Goal: Transaction & Acquisition: Purchase product/service

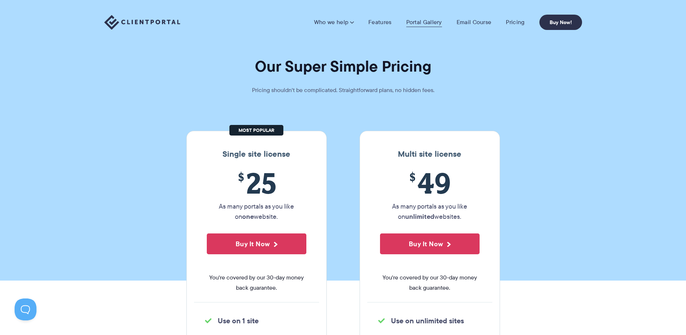
click at [425, 20] on link "Portal Gallery" at bounding box center [424, 22] width 36 height 7
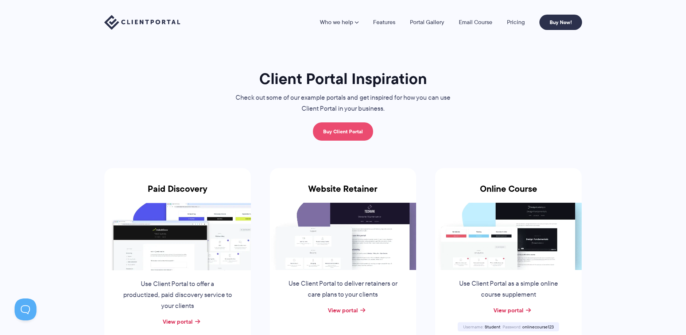
click at [344, 135] on link "Buy Client Portal" at bounding box center [343, 131] width 60 height 18
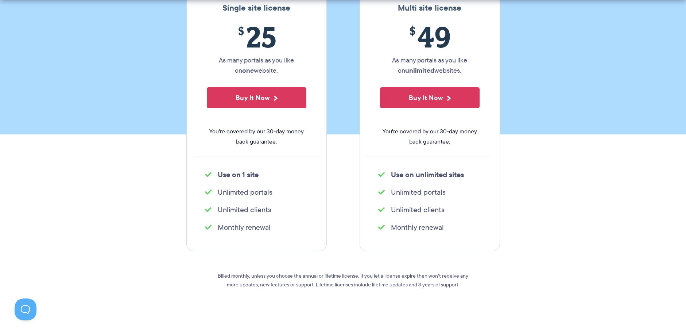
scroll to position [182, 0]
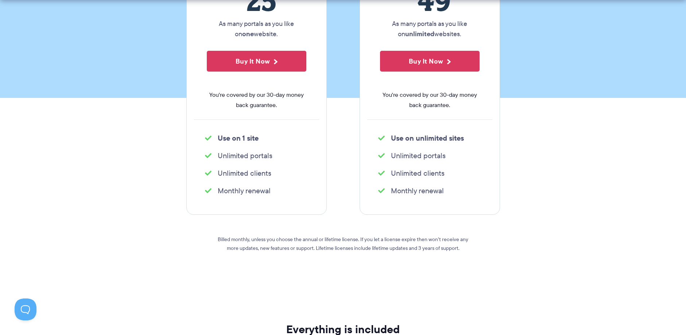
click at [594, 154] on section "Single site license $ 25 As many portals as you like on one website. Buy It Now…" at bounding box center [343, 111] width 686 height 371
